Goal: Task Accomplishment & Management: Use online tool/utility

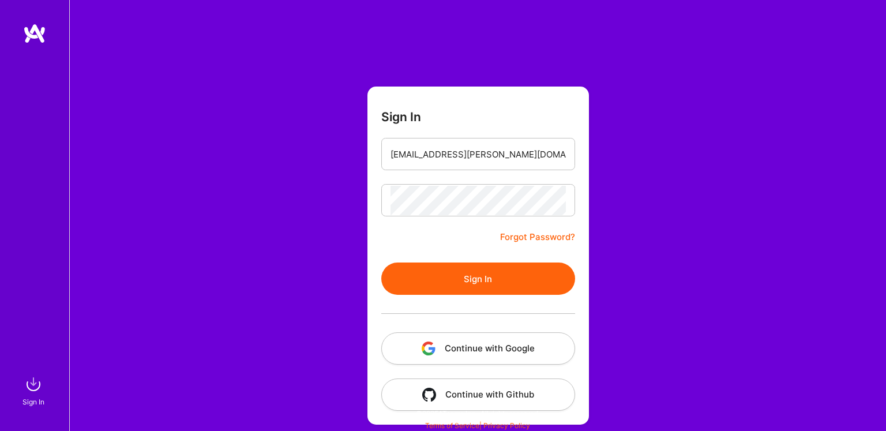
click at [478, 280] on button "Sign In" at bounding box center [478, 279] width 194 height 32
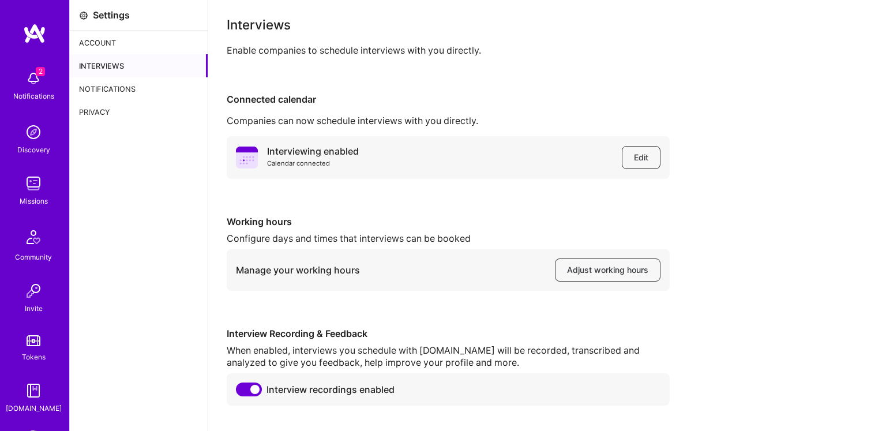
scroll to position [30, 0]
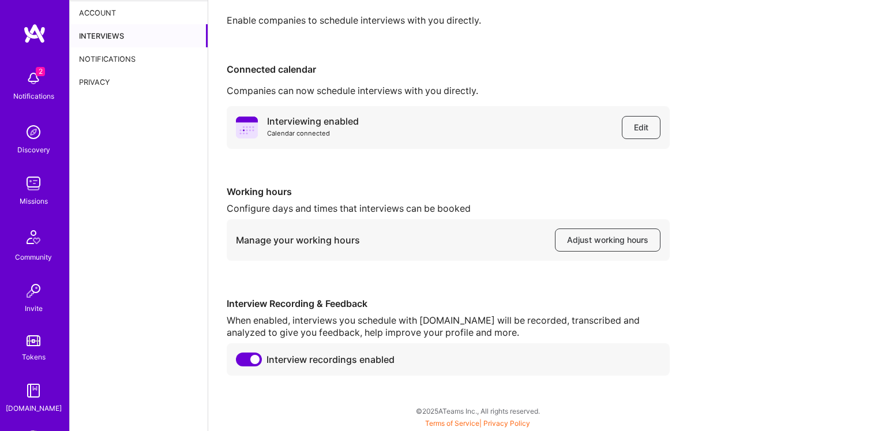
click at [39, 78] on img at bounding box center [33, 78] width 23 height 23
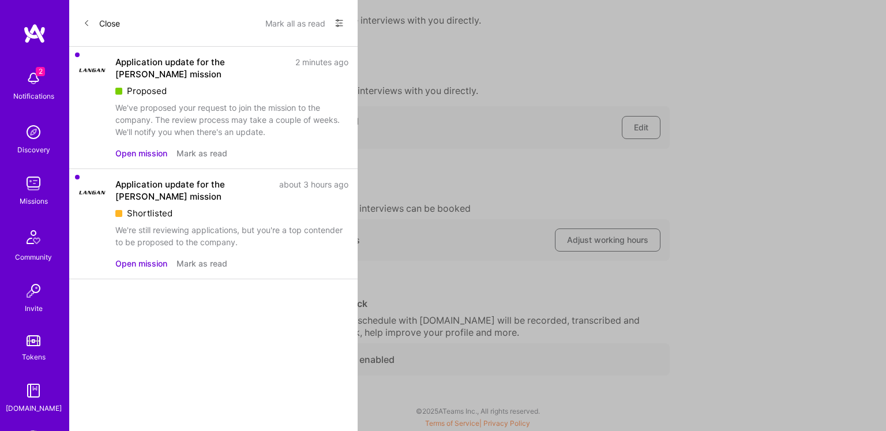
click at [83, 24] on icon at bounding box center [86, 23] width 7 height 7
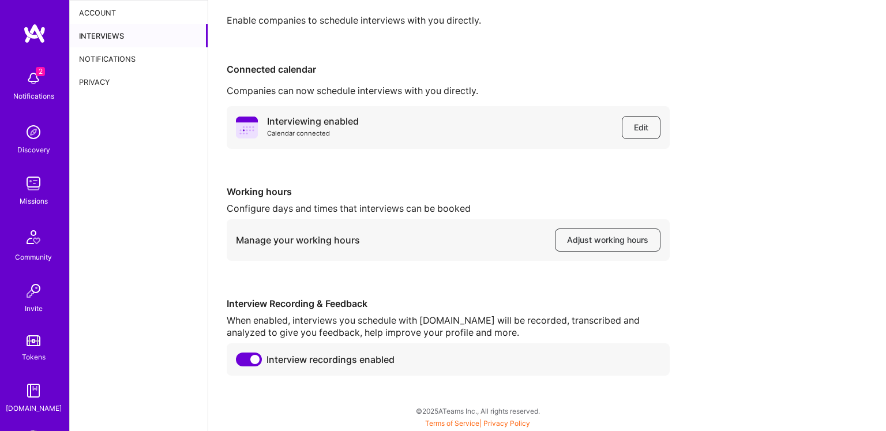
click at [38, 39] on img at bounding box center [34, 33] width 23 height 21
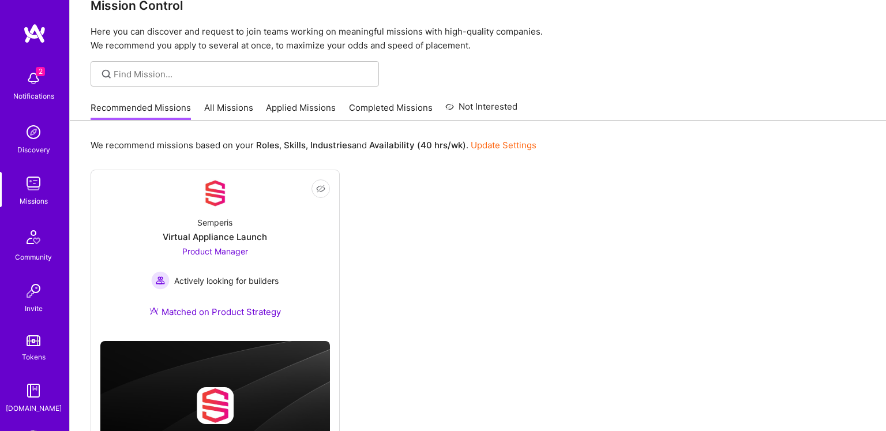
scroll to position [39, 0]
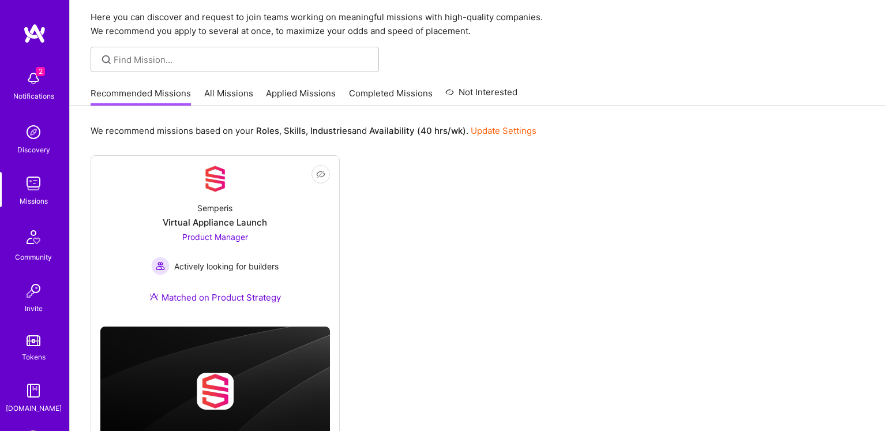
click at [218, 89] on link "All Missions" at bounding box center [228, 96] width 49 height 19
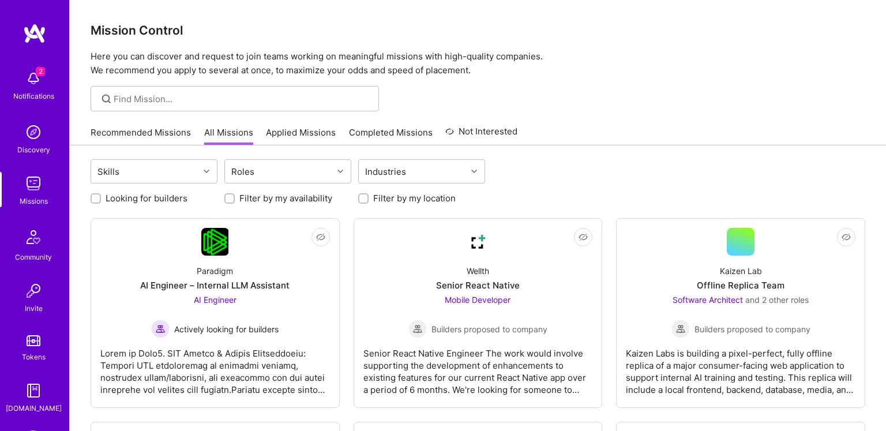
click at [140, 198] on label "Looking for builders" at bounding box center [147, 198] width 82 height 12
click at [101, 198] on input "Looking for builders" at bounding box center [97, 199] width 8 height 8
checkbox input "true"
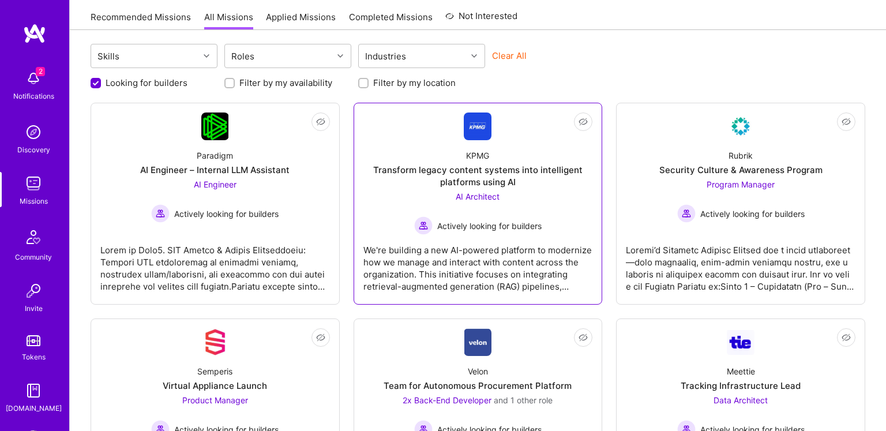
scroll to position [120, 0]
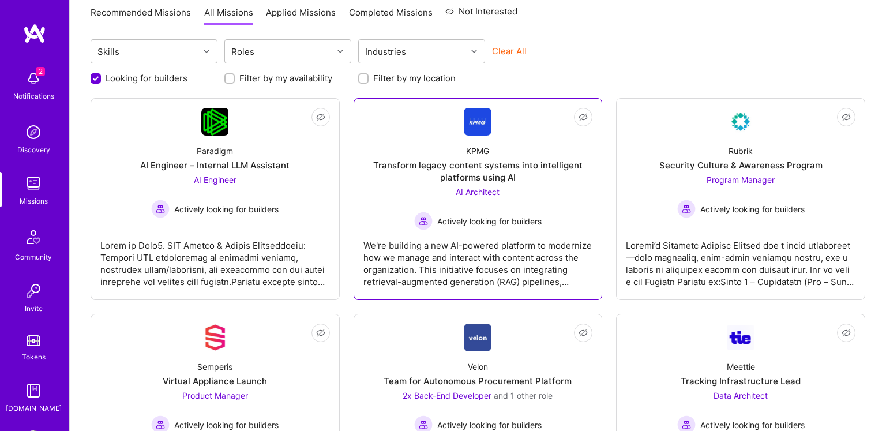
click at [483, 164] on div "Transform legacy content systems into intelligent platforms using AI" at bounding box center [478, 171] width 230 height 24
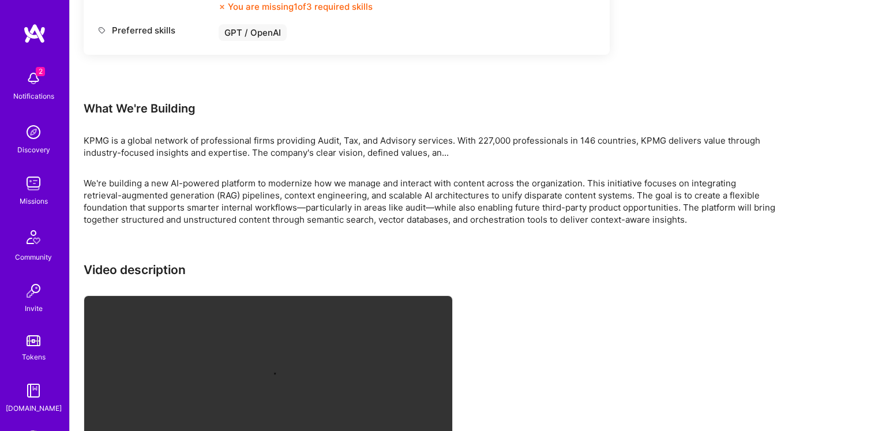
scroll to position [771, 0]
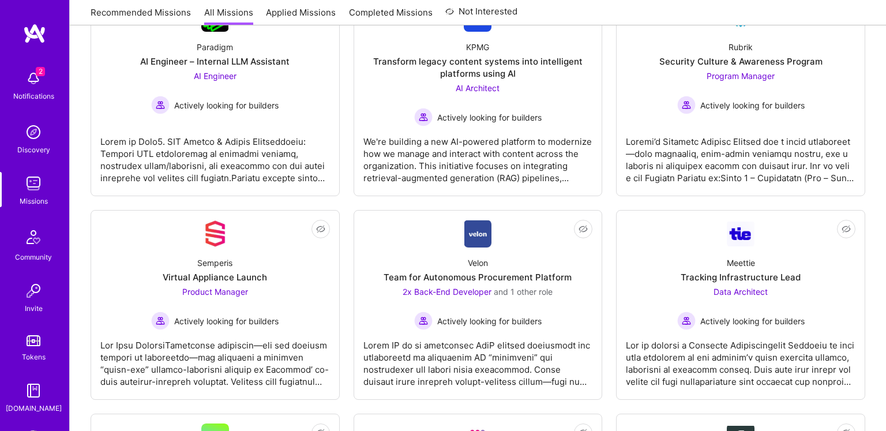
scroll to position [184, 0]
